Goal: Information Seeking & Learning: Learn about a topic

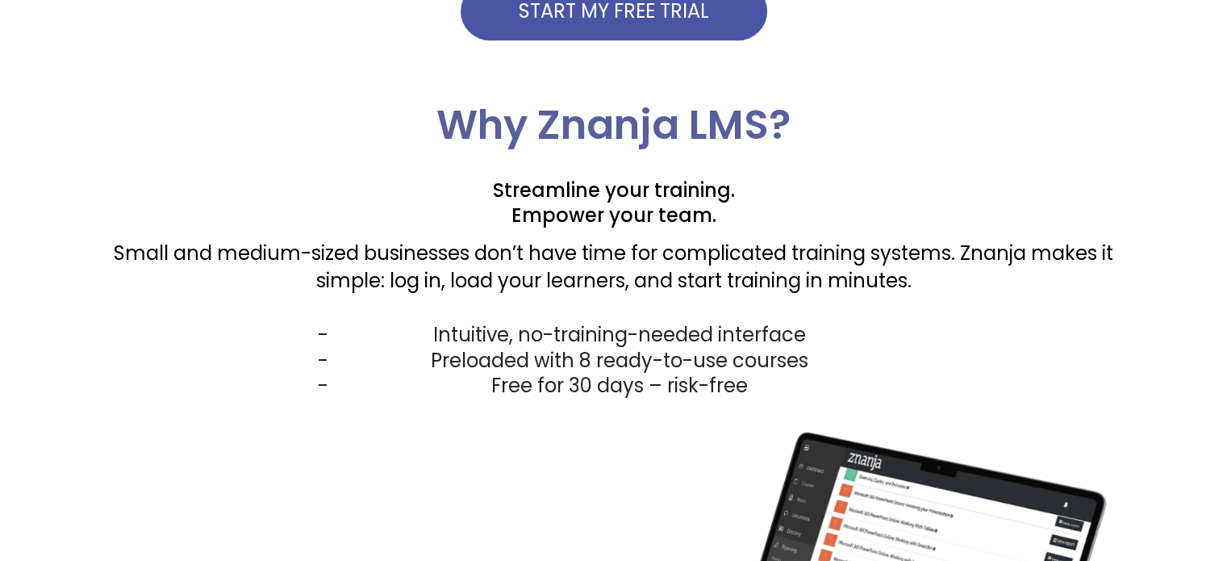
click at [616, 9] on span "START MY FREE TRIAL" at bounding box center [614, 11] width 190 height 19
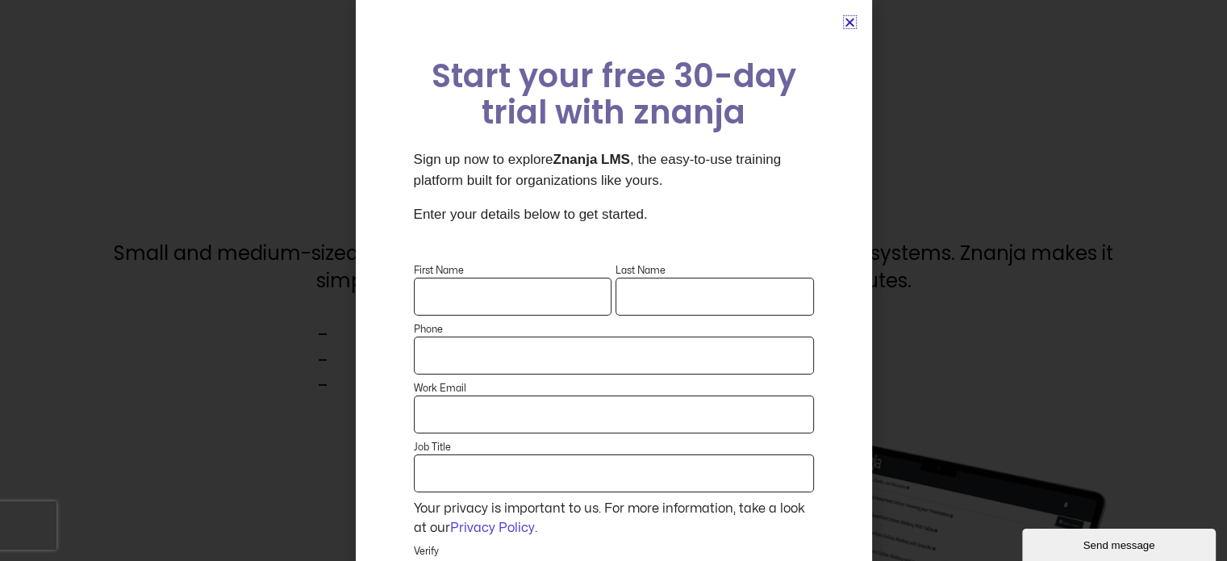
scroll to position [81, 0]
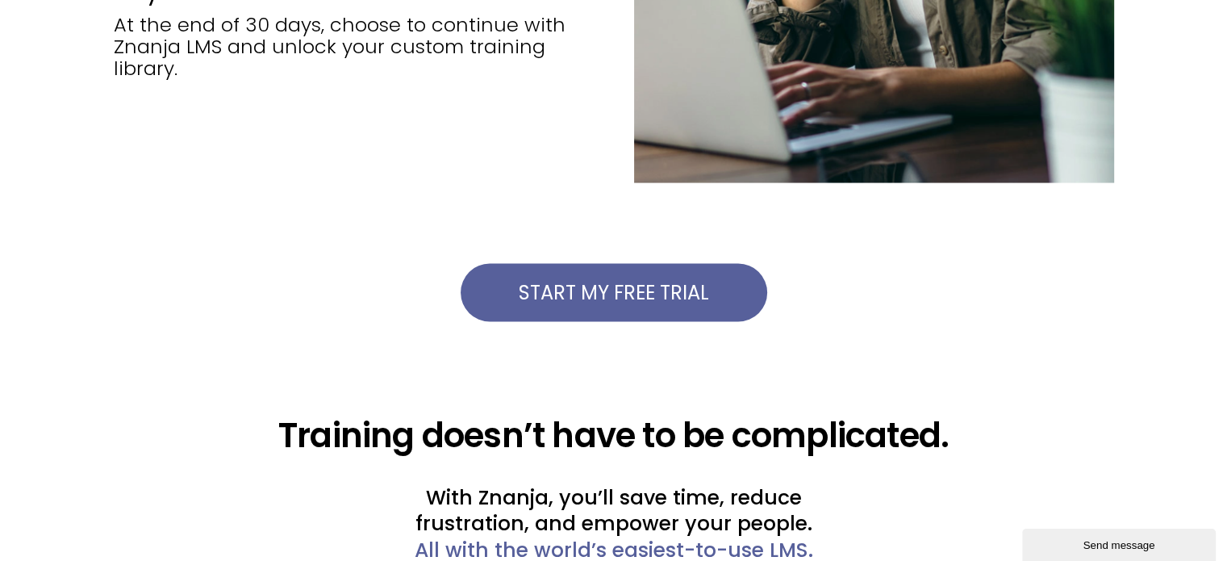
scroll to position [3188, 0]
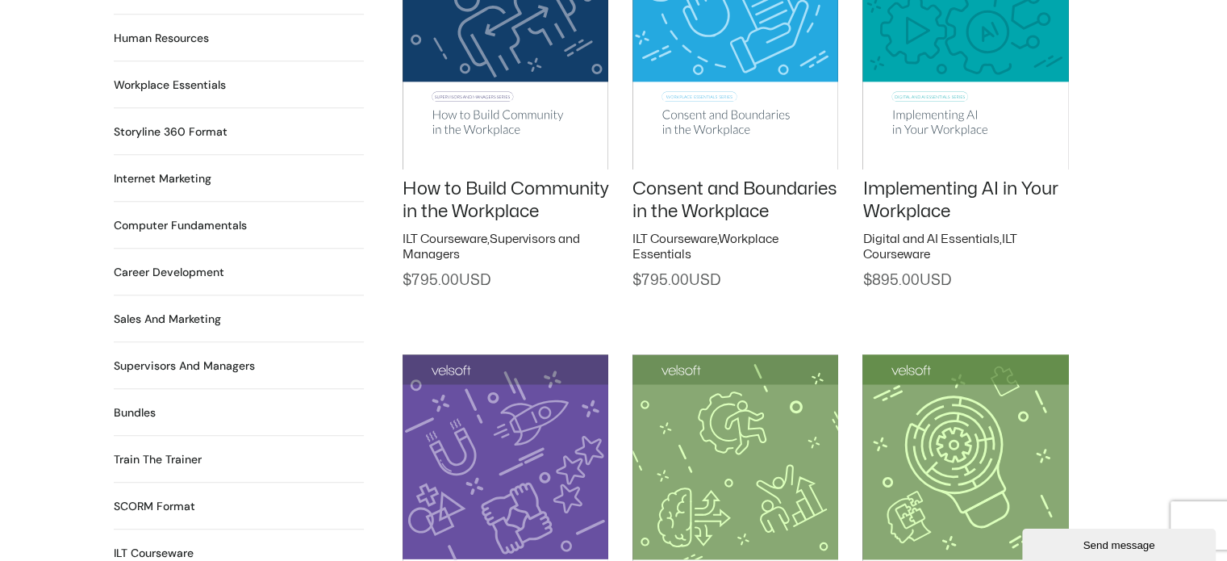
scroll to position [1291, 0]
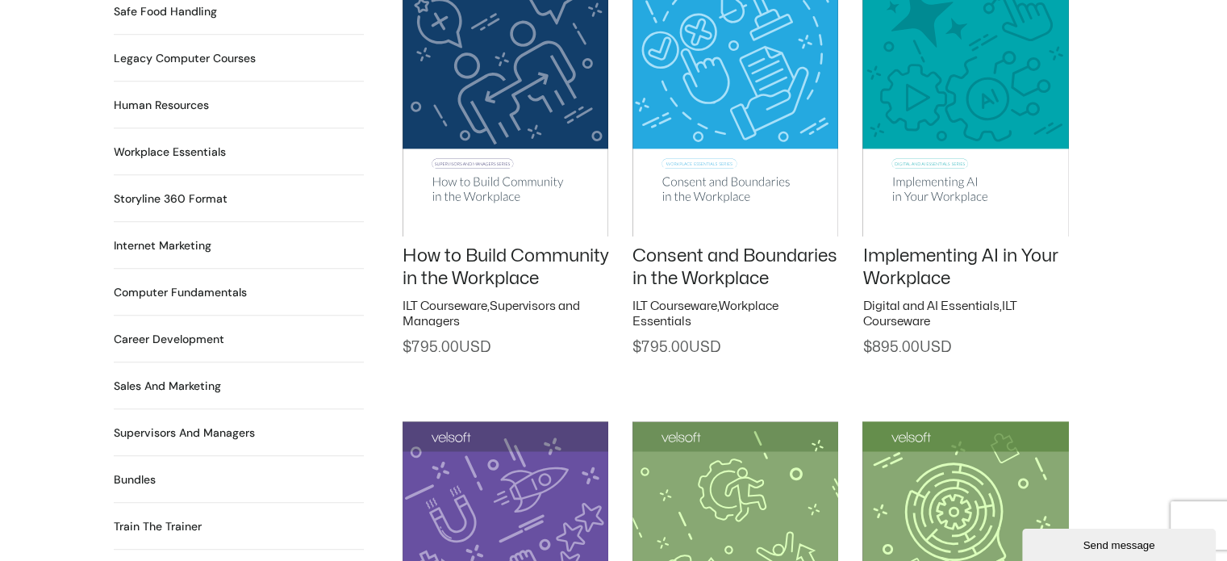
drag, startPoint x: 494, startPoint y: 234, endPoint x: 399, endPoint y: 374, distance: 169.2
drag, startPoint x: 547, startPoint y: 261, endPoint x: 402, endPoint y: 242, distance: 146.4
click at [403, 244] on h2 "How to Build Community in the Workplace" at bounding box center [506, 267] width 206 height 46
copy link "How to Build Community in the Workplace"
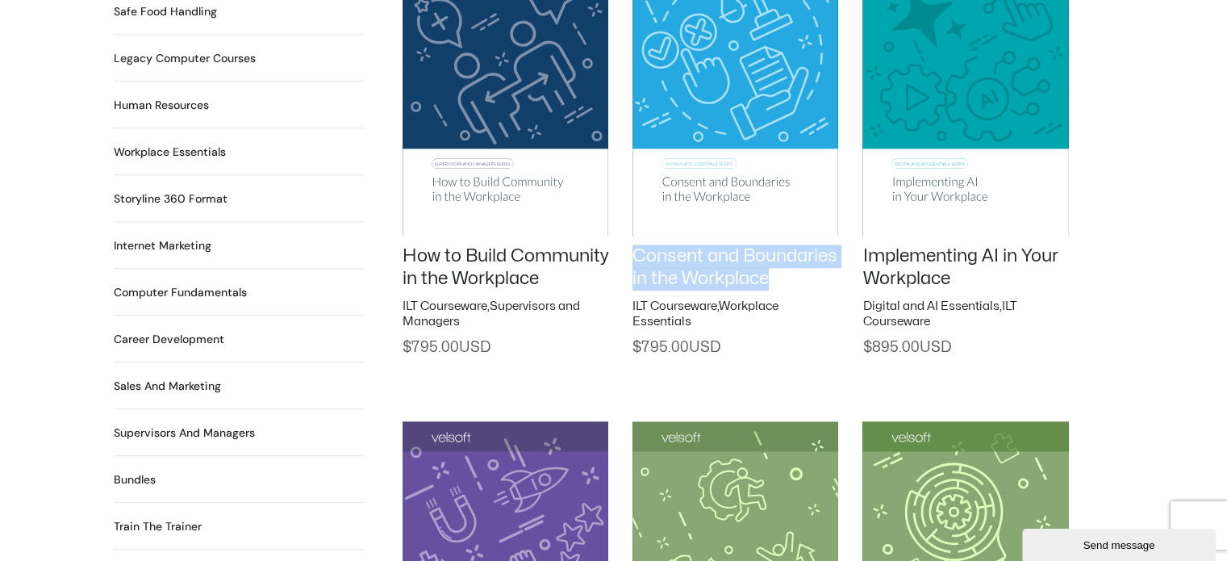
drag, startPoint x: 732, startPoint y: 282, endPoint x: 636, endPoint y: 244, distance: 103.2
click at [633, 244] on h2 "Consent and Boundaries in the Workplace" at bounding box center [736, 267] width 206 height 46
copy link "Consent and Boundaries in the Workplace"
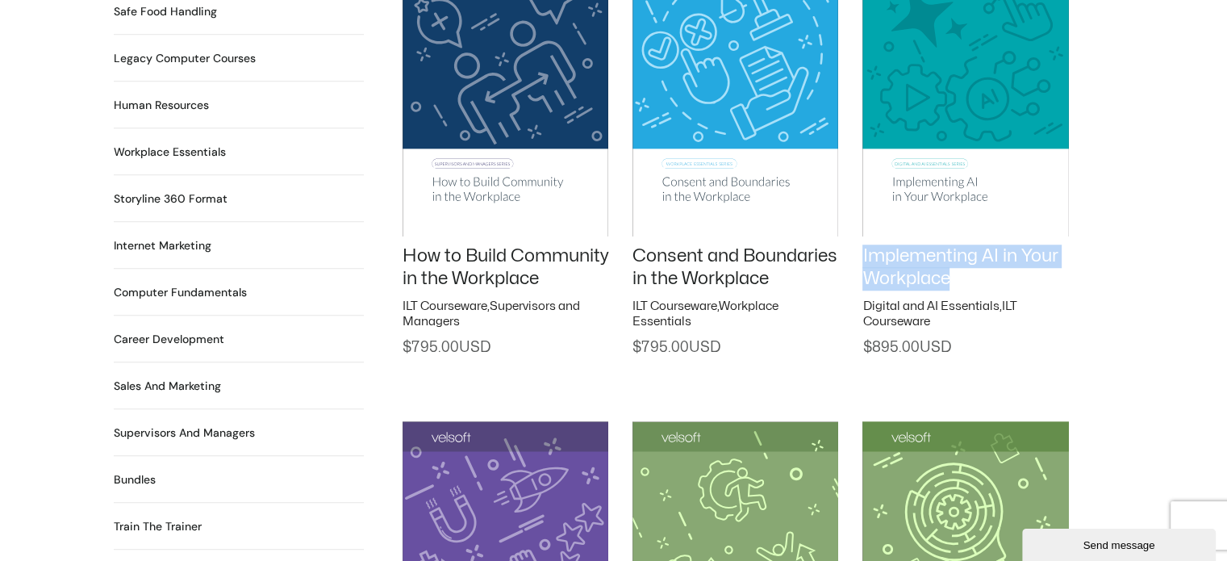
drag, startPoint x: 954, startPoint y: 261, endPoint x: 858, endPoint y: 240, distance: 99.1
copy link "Implementing AI in Your Workplace"
